Goal: Task Accomplishment & Management: Use online tool/utility

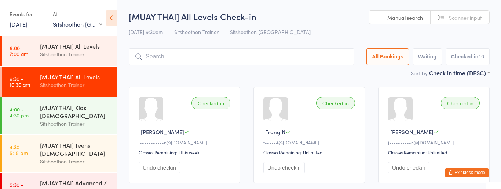
select select "2"
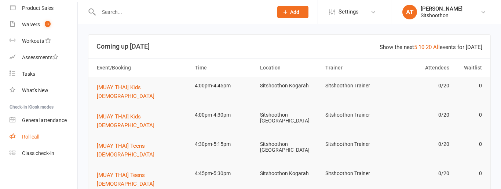
scroll to position [145, 0]
click at [37, 157] on div "Class check-in" at bounding box center [38, 155] width 32 height 6
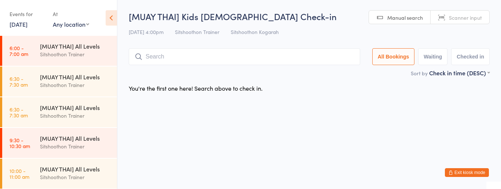
click at [62, 23] on select "Any location ST Martial Arts Arncliffe [GEOGRAPHIC_DATA] [GEOGRAPHIC_DATA]" at bounding box center [71, 24] width 36 height 8
select select "2"
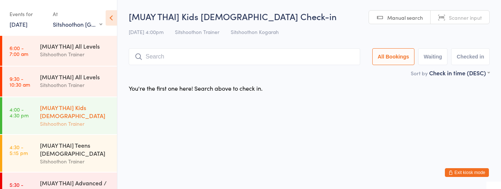
click at [73, 114] on div "[MUAY THAI] Kids [DEMOGRAPHIC_DATA]" at bounding box center [75, 112] width 71 height 16
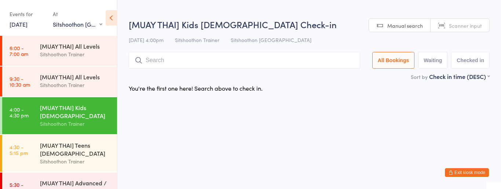
click at [167, 58] on input "search" at bounding box center [244, 60] width 231 height 17
